Goal: Find contact information: Find contact information

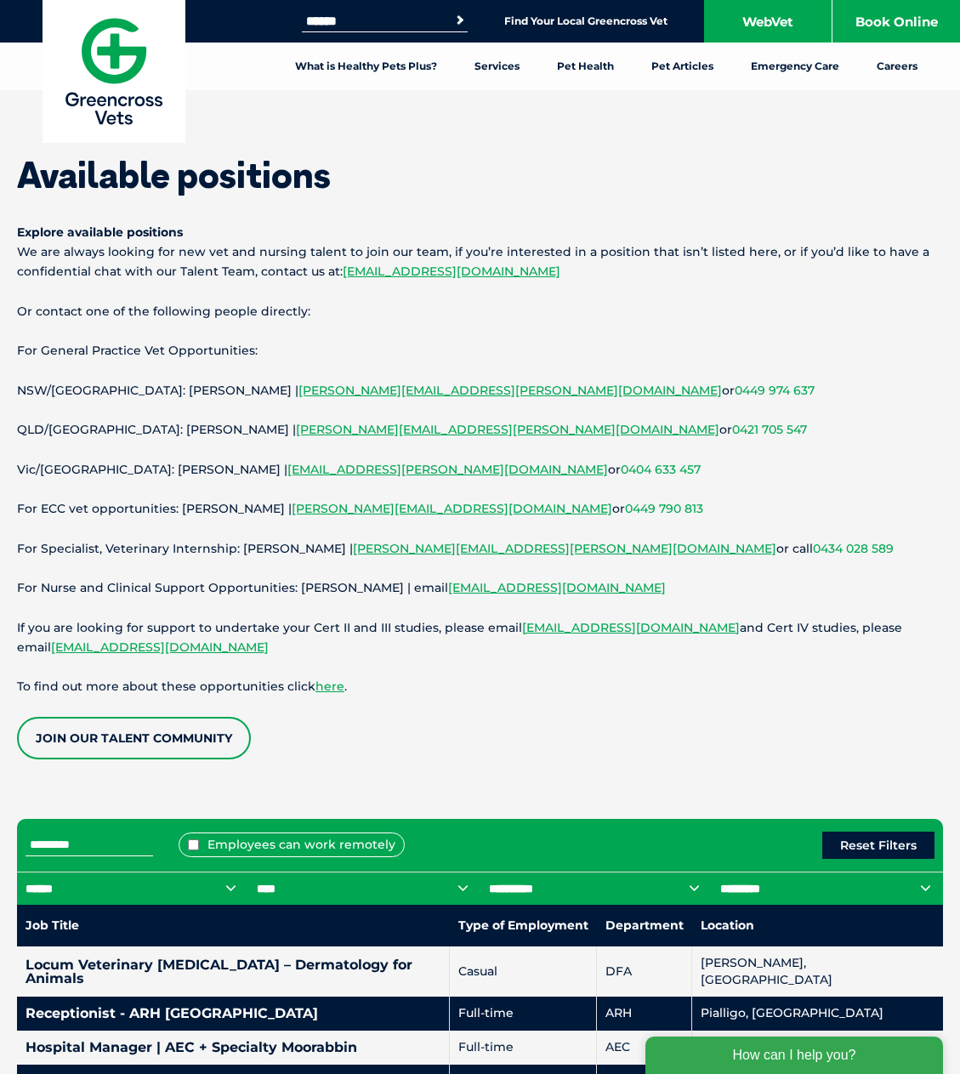
click at [190, 746] on link "Join our Talent Community" at bounding box center [134, 738] width 234 height 43
click at [514, 588] on link "vetnursecareers@gxltd.com.au" at bounding box center [557, 587] width 218 height 15
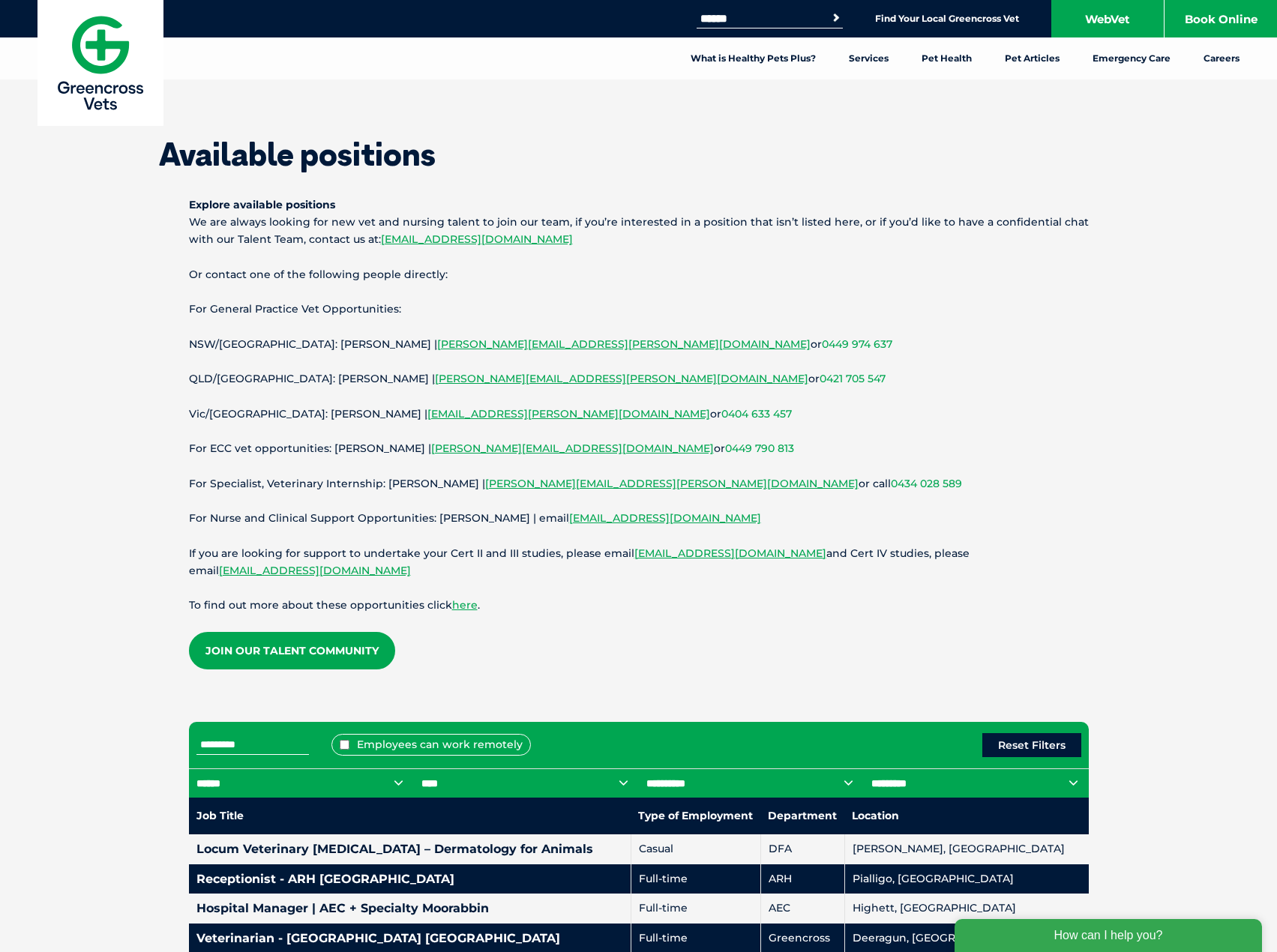
click at [105, 53] on img at bounding box center [101, 63] width 126 height 126
click at [594, 518] on link "[EMAIL_ADDRESS][DOMAIN_NAME]" at bounding box center [666, 517] width 192 height 13
